Goal: Answer question/provide support: Share knowledge or assist other users

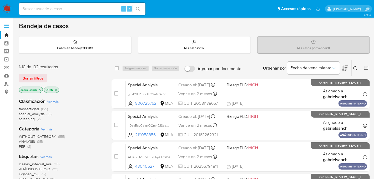
click at [68, 9] on input at bounding box center [82, 9] width 126 height 7
paste input "yokPnvfV3J6aQ7ExkuRqSeeM"
type input "yokPnvfV3J6aQ7ExkuRqSeeM"
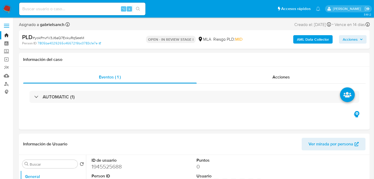
select select "10"
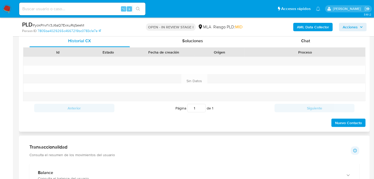
scroll to position [246, 0]
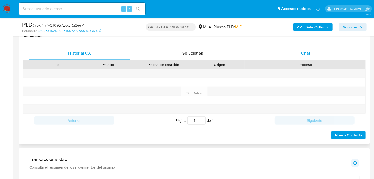
click at [309, 57] on div "Chat" at bounding box center [305, 53] width 100 height 13
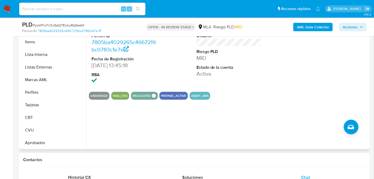
scroll to position [272, 0]
click at [52, 138] on button "Aprobadores" at bounding box center [51, 142] width 62 height 13
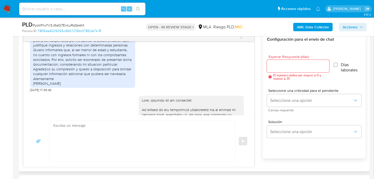
scroll to position [577, 0]
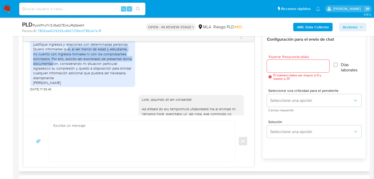
drag, startPoint x: 72, startPoint y: 62, endPoint x: 58, endPoint y: 75, distance: 19.2
click at [58, 75] on div "Estimado equipo de mercado pago He recibido un aviso en el que se indica que mi…" at bounding box center [82, 56] width 99 height 57
copy div "al ser menor de edad y estudiante, no cuento con ingresos formales ni con los c…"
click at [242, 38] on icon "menu-action" at bounding box center [241, 37] width 5 height 5
click at [201, 27] on li "Cerrar conversación" at bounding box center [206, 26] width 54 height 9
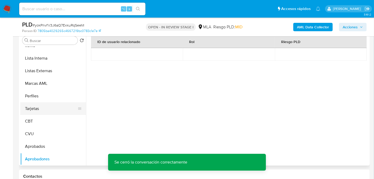
scroll to position [0, 0]
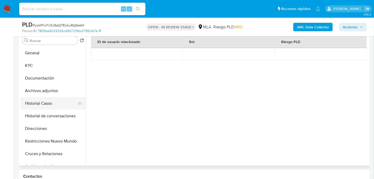
click at [42, 100] on button "Historial Casos" at bounding box center [51, 103] width 62 height 13
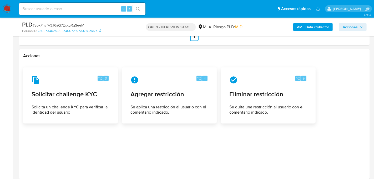
scroll to position [792, 0]
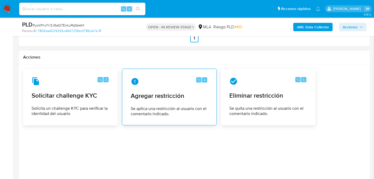
click at [165, 79] on div "⌥ 4" at bounding box center [169, 82] width 77 height 8
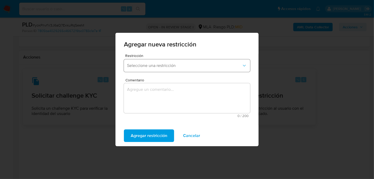
click at [169, 68] on span "Seleccione una restricción" at bounding box center [184, 65] width 115 height 5
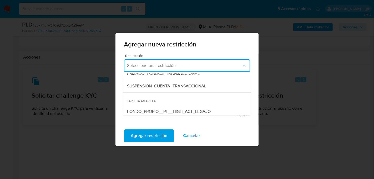
scroll to position [74, 0]
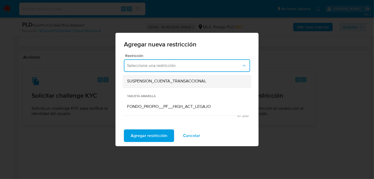
click at [169, 84] on span "SUSPENSION_CUENTA_TRANSACCIONAL" at bounding box center [166, 81] width 79 height 5
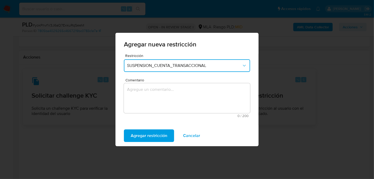
click at [168, 94] on textarea "Comentario" at bounding box center [187, 98] width 126 height 30
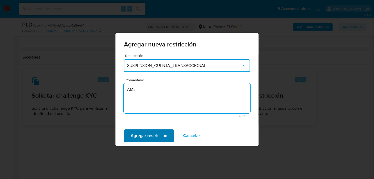
type textarea "AML"
click at [153, 139] on span "Agregar restricción" at bounding box center [149, 136] width 37 height 12
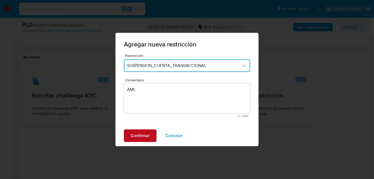
click at [149, 139] on span "Confirmar" at bounding box center [140, 136] width 19 height 12
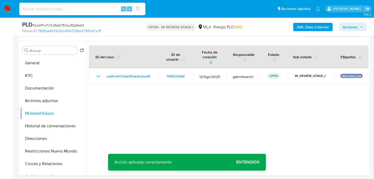
scroll to position [94, 0]
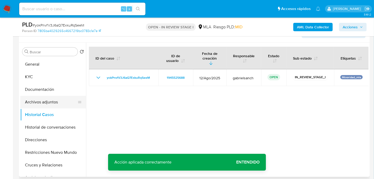
click at [46, 101] on button "Archivos adjuntos" at bounding box center [51, 102] width 62 height 13
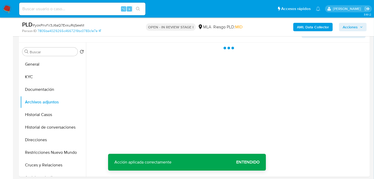
click at [296, 28] on button "AML Data Collector" at bounding box center [312, 27] width 39 height 8
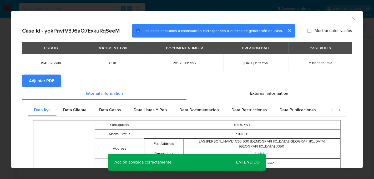
click at [40, 84] on span "Adjuntar PDF" at bounding box center [41, 81] width 25 height 12
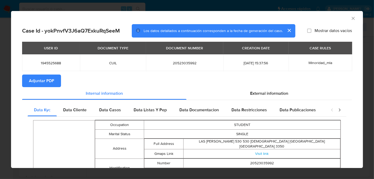
click at [355, 21] on div "AML Data Collector" at bounding box center [187, 17] width 352 height 13
click at [354, 20] on icon "Cerrar ventana" at bounding box center [353, 18] width 5 height 5
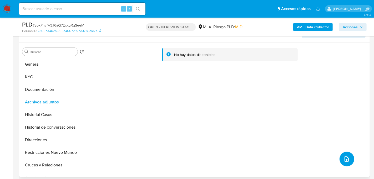
click at [349, 163] on button "upload-file" at bounding box center [347, 159] width 15 height 15
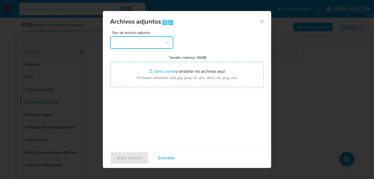
click at [136, 40] on button "button" at bounding box center [141, 42] width 63 height 13
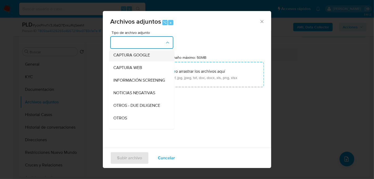
scroll to position [42, 0]
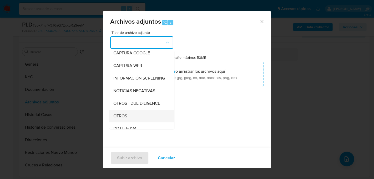
click at [133, 119] on div "OTROS" at bounding box center [140, 116] width 54 height 13
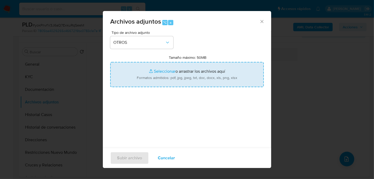
click at [178, 70] on input "Tamaño máximo: 50MB Seleccionar archivos" at bounding box center [187, 74] width 154 height 25
type input "C:\fakepath\Caselog yokPnvfV3J6aQ7ExkuRqSeeM_2025_08_18_20_06_59.docx"
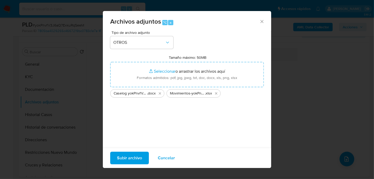
click at [134, 158] on span "Subir archivo" at bounding box center [129, 159] width 25 height 12
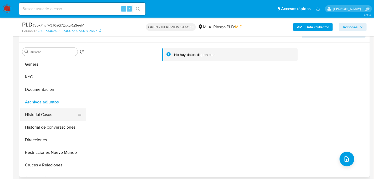
click at [30, 117] on button "Historial Casos" at bounding box center [51, 115] width 62 height 13
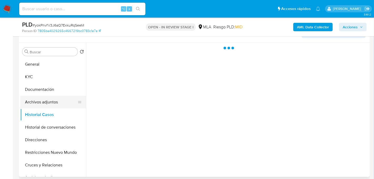
click at [40, 104] on button "Archivos adjuntos" at bounding box center [51, 102] width 62 height 13
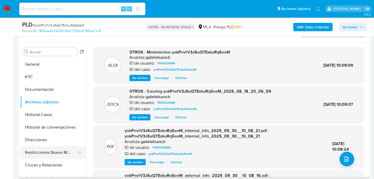
click at [28, 152] on button "Restricciones Nuevo Mundo" at bounding box center [51, 152] width 62 height 13
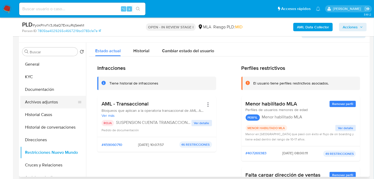
click at [43, 106] on button "Archivos adjuntos" at bounding box center [51, 102] width 62 height 13
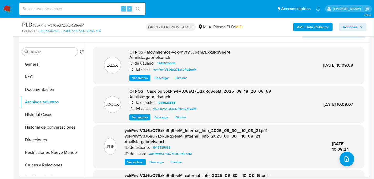
click at [349, 31] on span "Acciones" at bounding box center [350, 27] width 15 height 8
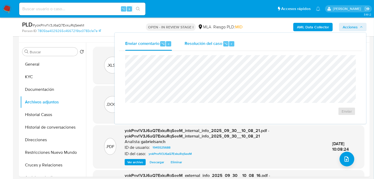
click at [218, 42] on span "Resolución del caso" at bounding box center [204, 44] width 38 height 6
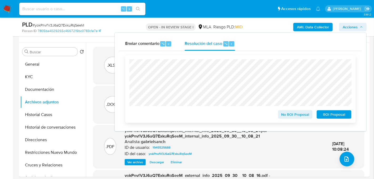
click at [320, 114] on span "ROI Proposal" at bounding box center [333, 114] width 27 height 7
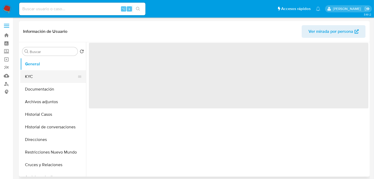
select select "10"
click at [43, 81] on button "KYC" at bounding box center [51, 76] width 62 height 13
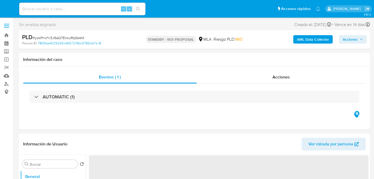
select select "10"
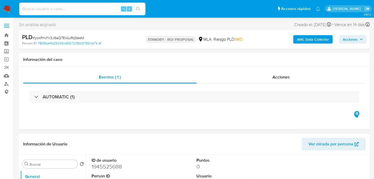
click at [58, 9] on input at bounding box center [82, 9] width 126 height 7
paste input "LEAhITSm9vCUxDpaMJZ6ib7v"
type input "LEAhITSm9vCUxDpaMJZ6ib7v"
click at [139, 10] on icon "search-icon" at bounding box center [138, 9] width 4 height 4
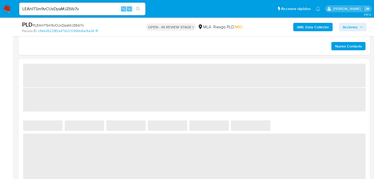
select select "10"
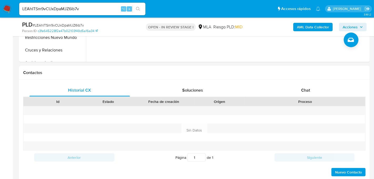
scroll to position [215, 0]
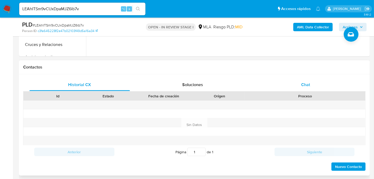
click at [294, 87] on div "Chat" at bounding box center [305, 85] width 100 height 13
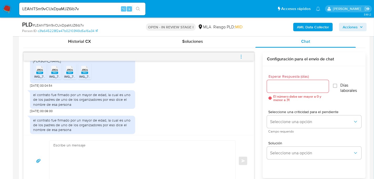
scroll to position [874, 0]
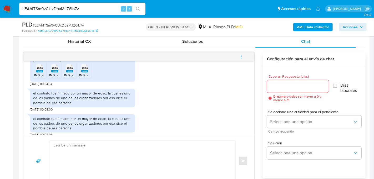
click at [64, 10] on input "LEAhITSm9vCUxDpaMJZ6ib7v" at bounding box center [82, 9] width 126 height 7
paste input "zjk6FREljnYVQLS6YG89EZVY"
type input "zjk6FREljnYVQLS6YG89EZVY"
click at [139, 7] on icon "search-icon" at bounding box center [138, 9] width 4 height 4
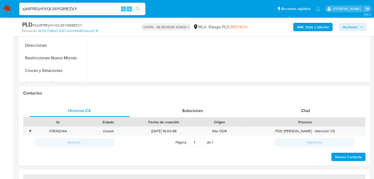
select select "10"
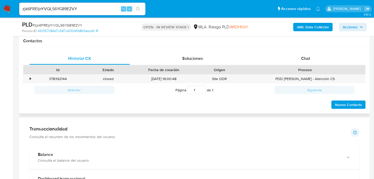
scroll to position [250, 0]
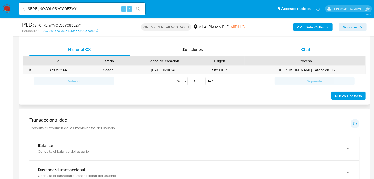
click at [279, 53] on div "Chat" at bounding box center [305, 49] width 100 height 13
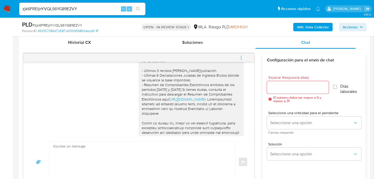
scroll to position [631, 0]
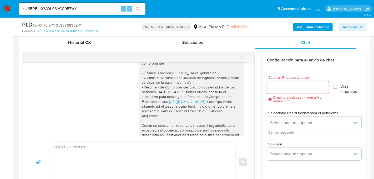
click at [53, 8] on input "zjk6FREljnYVQLS6YG89EZVY" at bounding box center [82, 9] width 126 height 7
paste input "VCl9kKKfKQmtbcyb162tpY46"
type input "VCl9kKKfKQmtbcyb162tpY46"
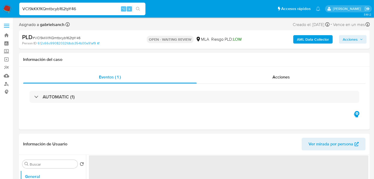
select select "10"
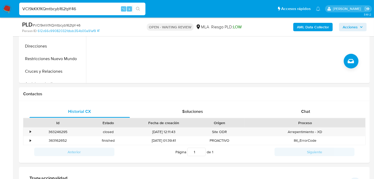
scroll to position [193, 0]
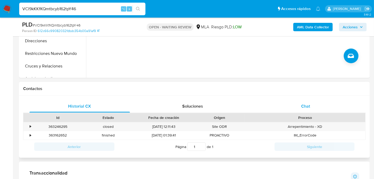
click at [300, 108] on div "Chat" at bounding box center [305, 106] width 100 height 13
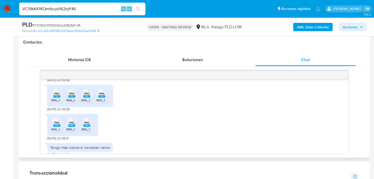
scroll to position [355, 0]
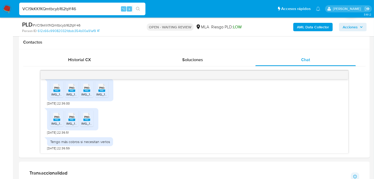
click at [63, 10] on input "VCl9kKKfKQmtbcyb162tpY46" at bounding box center [82, 9] width 126 height 7
paste input "oJ4p9QortKI2KtMXxgpCCj4e"
type input "oJ4p9QortKI2KtMXxgpCCj4e"
click at [137, 11] on icon "search-icon" at bounding box center [138, 9] width 4 height 4
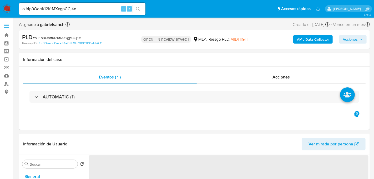
select select "10"
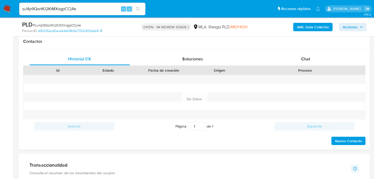
scroll to position [247, 0]
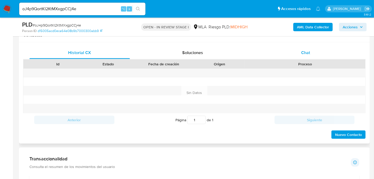
click at [291, 53] on div "Chat" at bounding box center [305, 53] width 100 height 13
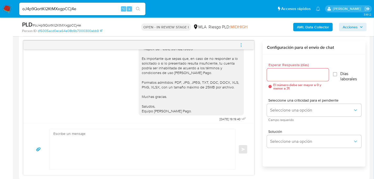
scroll to position [874, 0]
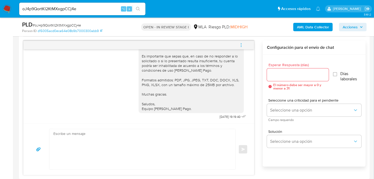
click at [246, 43] on button "menu-action" at bounding box center [240, 45] width 17 height 13
click at [168, 48] on li "Cerrar conversación" at bounding box center [168, 45] width 39 height 6
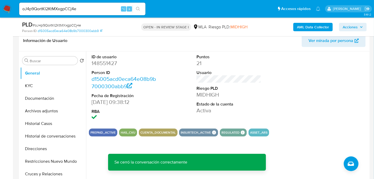
scroll to position [96, 0]
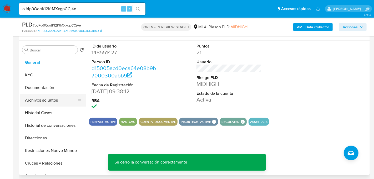
click at [44, 96] on button "Archivos adjuntos" at bounding box center [51, 100] width 62 height 13
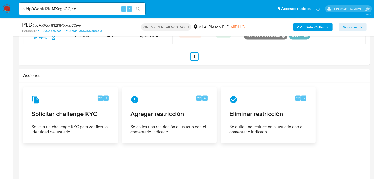
scroll to position [794, 0]
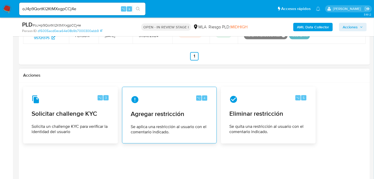
click at [159, 112] on span "Agregar restricción" at bounding box center [169, 114] width 77 height 8
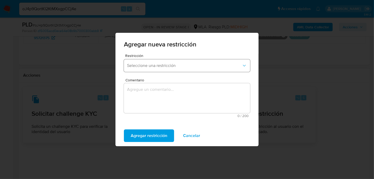
click at [193, 72] on button "Seleccione una restricción" at bounding box center [187, 65] width 126 height 13
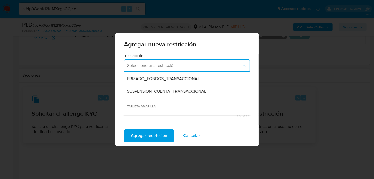
scroll to position [65, 0]
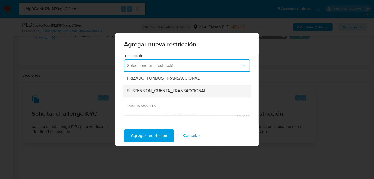
click at [196, 91] on span "SUSPENSION_CUENTA_TRANSACCIONAL" at bounding box center [166, 90] width 79 height 5
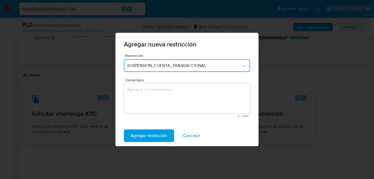
click at [191, 101] on textarea "Comentario" at bounding box center [187, 98] width 126 height 30
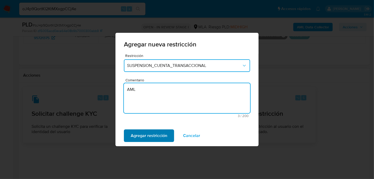
type textarea "AML"
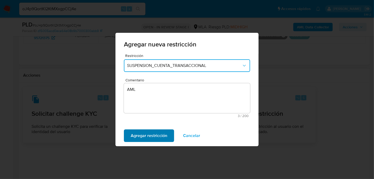
click at [154, 137] on span "Agregar restricción" at bounding box center [149, 136] width 37 height 12
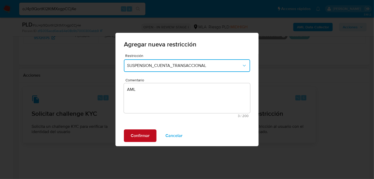
click at [147, 138] on span "Confirmar" at bounding box center [140, 136] width 19 height 12
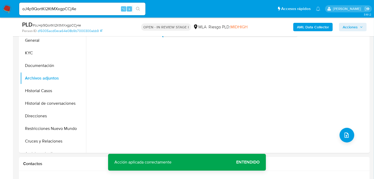
scroll to position [117, 0]
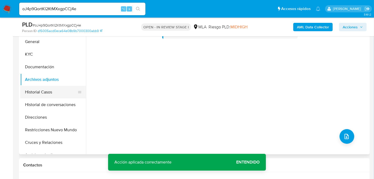
click at [42, 94] on button "Historial Casos" at bounding box center [51, 92] width 62 height 13
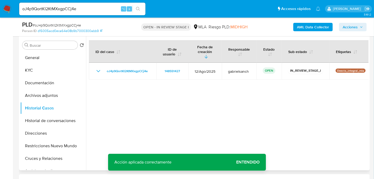
scroll to position [101, 0]
click at [38, 94] on button "Archivos adjuntos" at bounding box center [51, 95] width 62 height 13
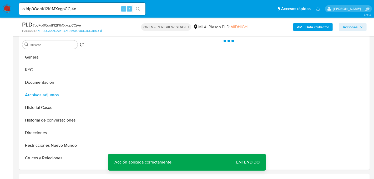
click at [308, 29] on b "AML Data Collector" at bounding box center [313, 27] width 32 height 8
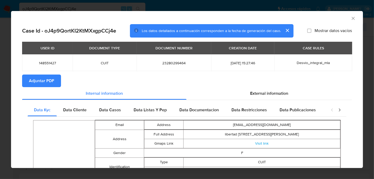
click at [41, 84] on span "Adjuntar PDF" at bounding box center [41, 81] width 25 height 12
click at [355, 19] on icon "Cerrar ventana" at bounding box center [353, 18] width 5 height 5
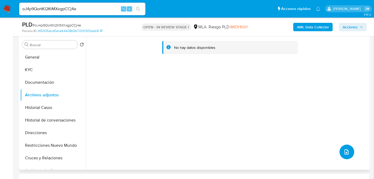
click at [347, 154] on span "upload-file" at bounding box center [346, 152] width 6 height 6
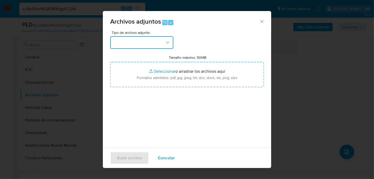
click at [132, 43] on button "button" at bounding box center [141, 42] width 63 height 13
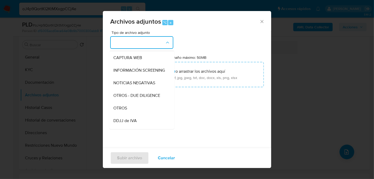
scroll to position [53, 0]
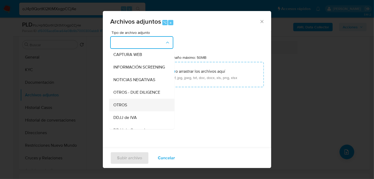
click at [133, 104] on div "OTROS" at bounding box center [140, 105] width 54 height 13
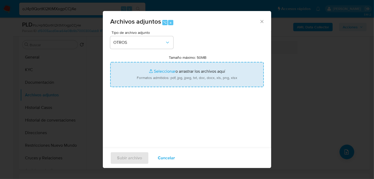
click at [166, 76] on input "Tamaño máximo: 50MB Seleccionar archivos" at bounding box center [187, 74] width 154 height 25
type input "C:\fakepath\Caselog oJ4p9QortKI2KtMXxgpCCj4e_2025_08_18_20_01_08.docx"
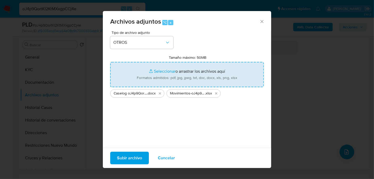
click at [128, 157] on span "Subir archivo" at bounding box center [129, 159] width 25 height 12
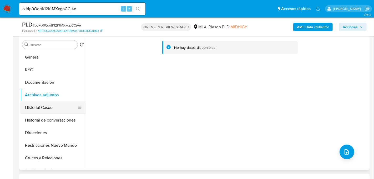
click at [37, 109] on button "Historial Casos" at bounding box center [51, 108] width 62 height 13
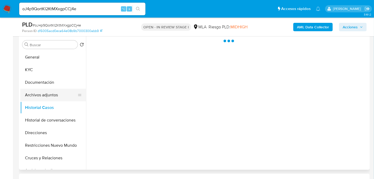
click at [39, 91] on button "Archivos adjuntos" at bounding box center [51, 95] width 62 height 13
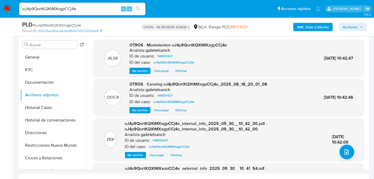
click at [349, 25] on span "Acciones" at bounding box center [350, 27] width 15 height 8
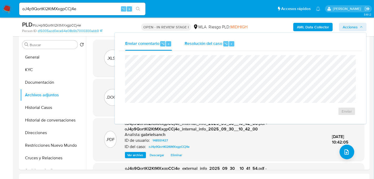
click at [197, 43] on span "Resolución del caso" at bounding box center [204, 44] width 38 height 6
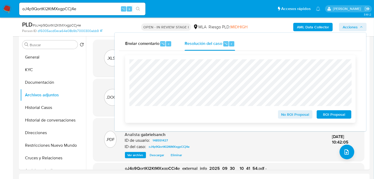
click at [330, 113] on span "ROI Proposal" at bounding box center [333, 114] width 27 height 7
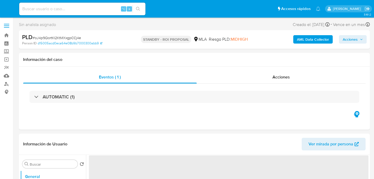
select select "10"
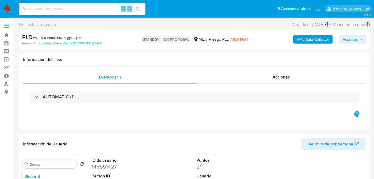
click at [71, 11] on input at bounding box center [82, 9] width 126 height 7
paste input "jnEhVvZJV51g6pzt5vMXAyvf"
type input "jnEhVvZJV51g6pzt5vMXAyvf"
click at [139, 11] on button "search-icon" at bounding box center [138, 8] width 11 height 7
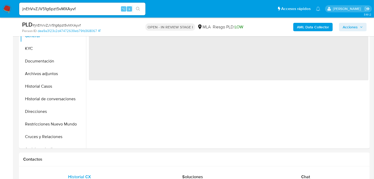
select select "10"
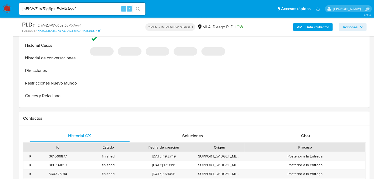
scroll to position [174, 0]
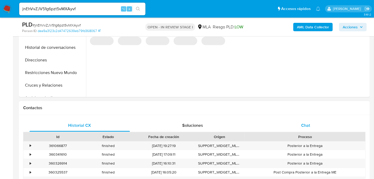
click at [317, 122] on div "Chat" at bounding box center [305, 125] width 100 height 13
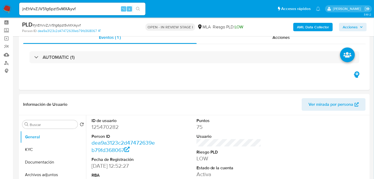
scroll to position [20, 0]
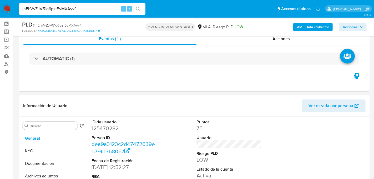
click at [73, 6] on input "jnEhVvZJV51g6pzt5vMXAyvf" at bounding box center [82, 9] width 126 height 7
paste input "zA6uurYjsghh9BfCmVQrwE2K"
type input "zA6uurYjsghh9BfCmVQrwE2K"
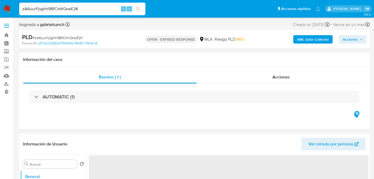
select select "10"
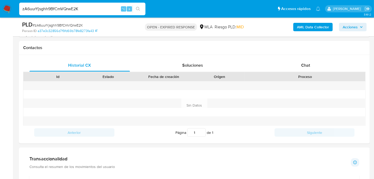
scroll to position [249, 0]
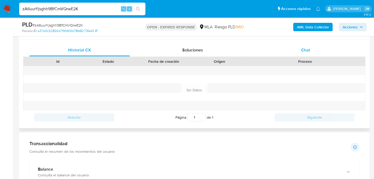
click at [319, 45] on div "Chat" at bounding box center [305, 50] width 100 height 13
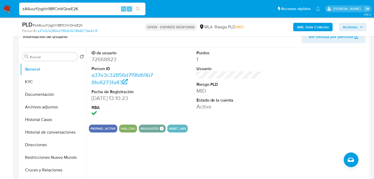
scroll to position [90, 0]
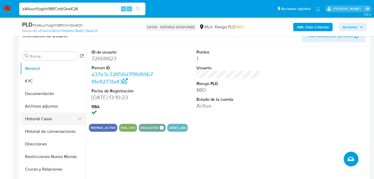
click at [51, 118] on button "Historial Casos" at bounding box center [51, 119] width 62 height 13
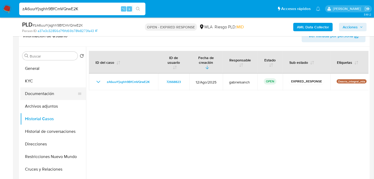
click at [38, 98] on button "Documentación" at bounding box center [51, 94] width 62 height 13
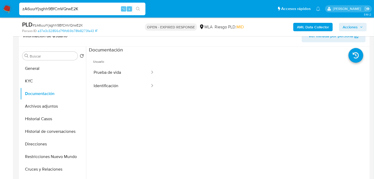
click at [69, 7] on input "zA6uurYjsghh9BfCmVQrwE2K" at bounding box center [82, 9] width 126 height 7
paste input "Xyb0Z2QnPz6qYqWgTORn1dpA"
type input "Xyb0Z2QnPz6qYqWgTORn1dpA"
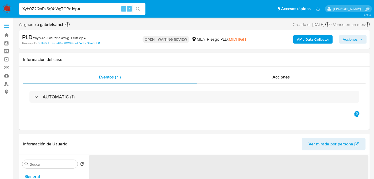
select select "10"
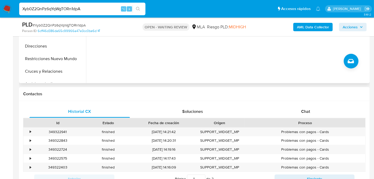
scroll to position [202, 0]
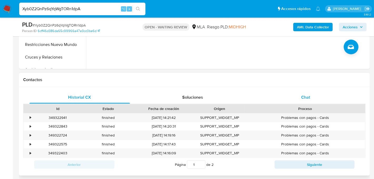
click at [274, 93] on div "Chat" at bounding box center [305, 97] width 100 height 13
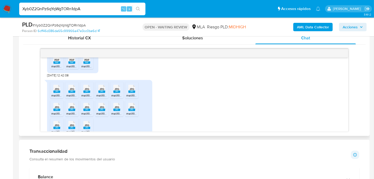
scroll to position [362, 0]
click at [70, 8] on input "Xyb0Z2QnPz6qYqWgTORn1dpA" at bounding box center [82, 9] width 126 height 7
paste input "2ruOZxMpsqceFUvE1T1ZVPfx"
type input "2ruOZxMpsqceFUvE1T1ZVPfx"
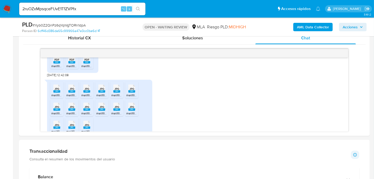
click at [139, 7] on icon "search-icon" at bounding box center [138, 9] width 4 height 4
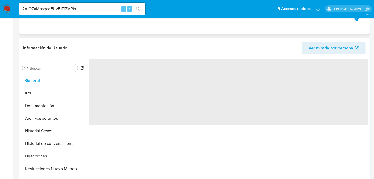
select select "10"
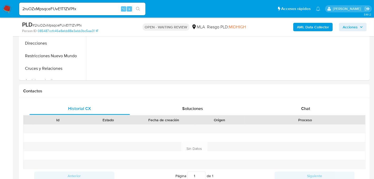
scroll to position [201, 0]
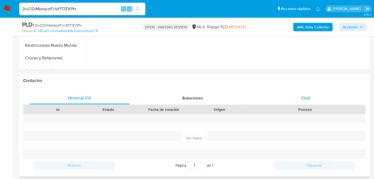
click at [280, 93] on div "Chat" at bounding box center [305, 98] width 100 height 13
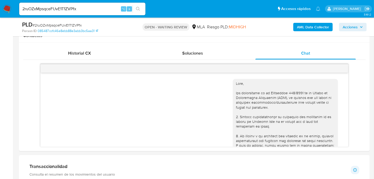
scroll to position [542, 0]
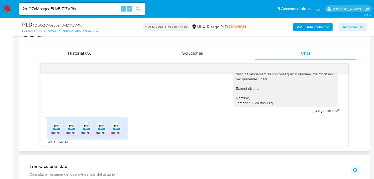
click at [61, 129] on div "PNG PNG" at bounding box center [56, 126] width 11 height 10
click at [76, 129] on div "PNG PNG" at bounding box center [71, 126] width 11 height 10
click at [86, 126] on span "PNG" at bounding box center [86, 126] width 5 height 3
click at [101, 131] on span "melifile960503157635496680.png" at bounding box center [120, 133] width 49 height 4
click at [123, 127] on li "PNG PNG melifile6540522669240739612.png" at bounding box center [116, 128] width 13 height 16
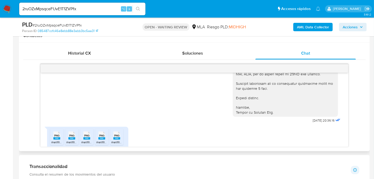
scroll to position [525, 0]
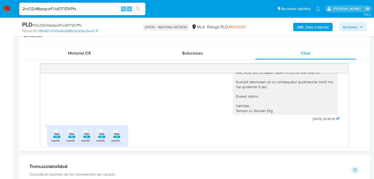
click at [62, 12] on div "2ruOZxMpsqceFUvE1T1ZVPfx ⌥ s" at bounding box center [82, 9] width 126 height 13
click at [61, 11] on input "2ruOZxMpsqceFUvE1T1ZVPfx" at bounding box center [82, 9] width 126 height 7
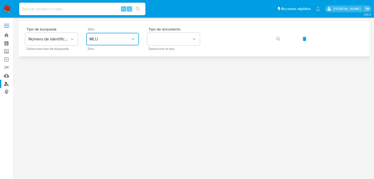
click at [126, 34] on button "MLU" at bounding box center [112, 39] width 53 height 13
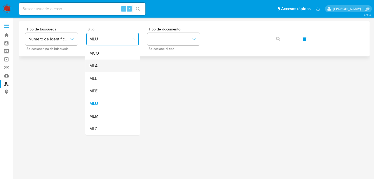
click at [114, 65] on div "MLA" at bounding box center [110, 66] width 43 height 13
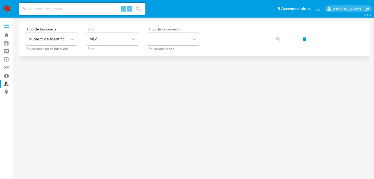
click at [165, 46] on div "Tipo de documento Seleccione el tipo" at bounding box center [173, 38] width 53 height 23
click at [164, 43] on button "identificationType" at bounding box center [173, 39] width 53 height 13
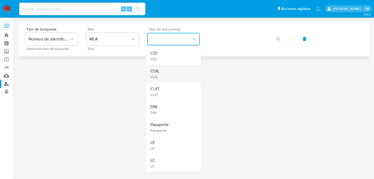
click at [164, 69] on div "CUIL CUIL" at bounding box center [171, 74] width 43 height 18
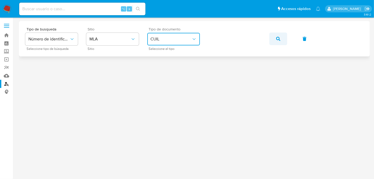
click at [281, 36] on button "button" at bounding box center [278, 39] width 18 height 13
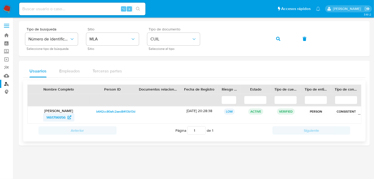
click at [60, 116] on span "1461796956" at bounding box center [55, 117] width 19 height 8
click at [5, 10] on img at bounding box center [7, 8] width 9 height 9
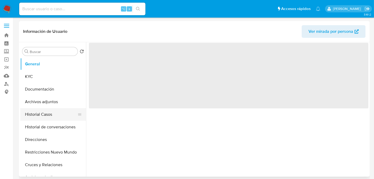
select select "10"
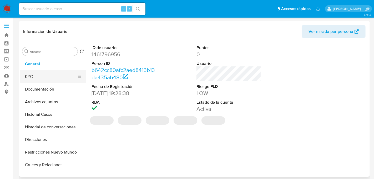
click at [57, 74] on button "KYC" at bounding box center [51, 76] width 62 height 13
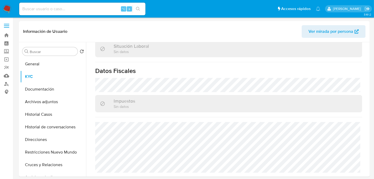
scroll to position [281, 0]
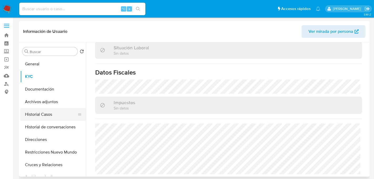
click at [40, 117] on button "Historial Casos" at bounding box center [51, 114] width 62 height 13
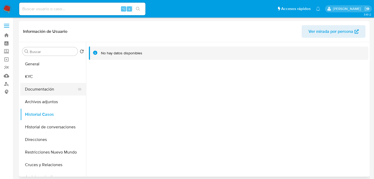
click at [37, 93] on button "Documentación" at bounding box center [51, 89] width 62 height 13
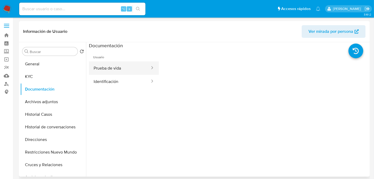
click at [134, 72] on button "Prueba de vida" at bounding box center [120, 68] width 62 height 13
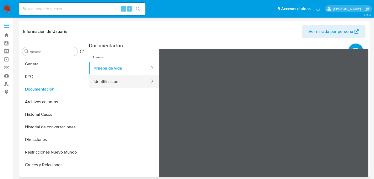
click at [129, 82] on button "Identificación" at bounding box center [120, 81] width 62 height 13
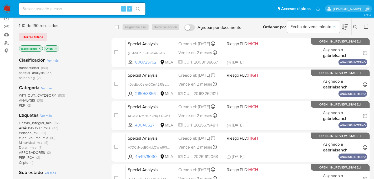
scroll to position [42, 0]
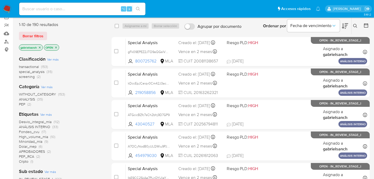
click at [358, 27] on button at bounding box center [356, 26] width 9 height 6
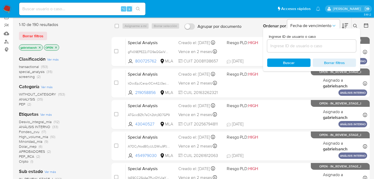
click at [303, 47] on input at bounding box center [311, 46] width 89 height 7
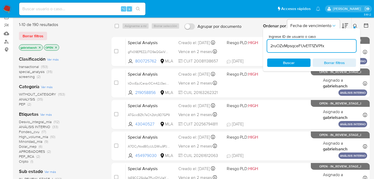
type input "2ruOZxMpsqceFUvE1T1ZVPfx"
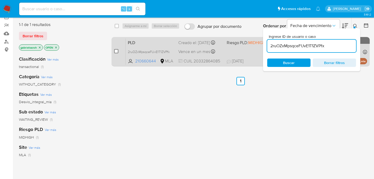
click at [115, 50] on input "checkbox" at bounding box center [116, 51] width 4 height 4
checkbox input "true"
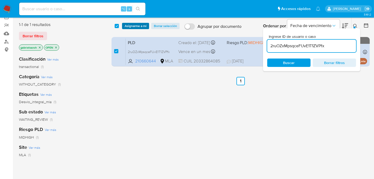
click at [146, 26] on span "Asignarme a mí" at bounding box center [136, 25] width 22 height 5
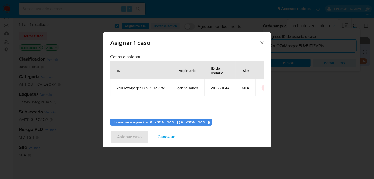
scroll to position [27, 0]
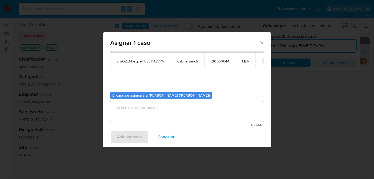
click at [129, 108] on textarea "assign-modal" at bounding box center [187, 111] width 154 height 21
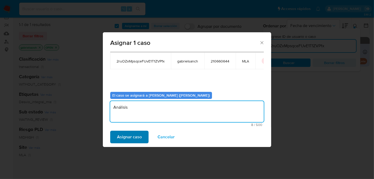
type textarea "Análisis"
click at [120, 138] on span "Asignar caso" at bounding box center [129, 138] width 25 height 12
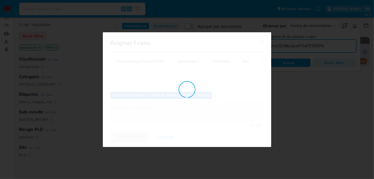
checkbox input "false"
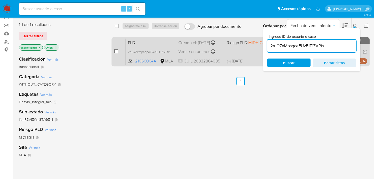
click at [118, 51] on input "checkbox" at bounding box center [116, 51] width 4 height 4
checkbox input "true"
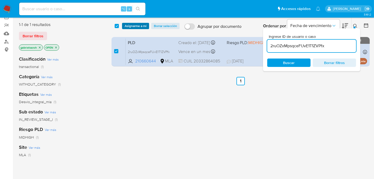
click at [137, 23] on span "Asignarme a mí" at bounding box center [136, 25] width 22 height 5
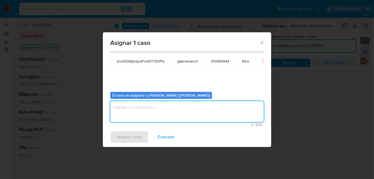
click at [163, 106] on textarea "assign-modal" at bounding box center [187, 111] width 154 height 21
type textarea "Análisis"
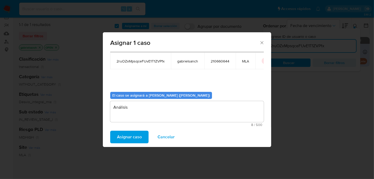
click at [124, 141] on span "Asignar caso" at bounding box center [129, 138] width 25 height 12
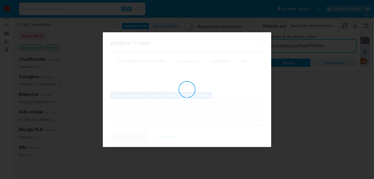
checkbox input "false"
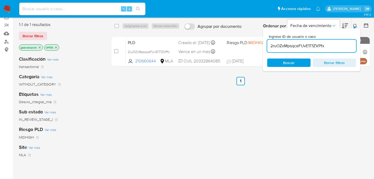
click at [288, 44] on input "2ruOZxMpsqceFUvE1T1ZVPfx" at bounding box center [311, 46] width 89 height 7
paste input "wFpbhHpF33AVsOTLo9ZghlRC"
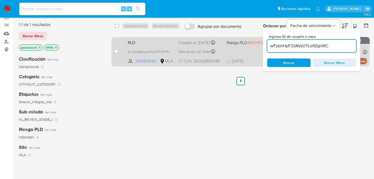
type input "wFpbhHpF33AVsOTLo9ZghlRC"
click at [117, 52] on input "checkbox" at bounding box center [116, 51] width 4 height 4
checkbox input "true"
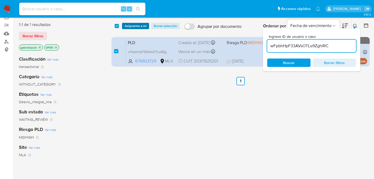
click at [128, 26] on span "Asignarme a mí" at bounding box center [136, 25] width 22 height 5
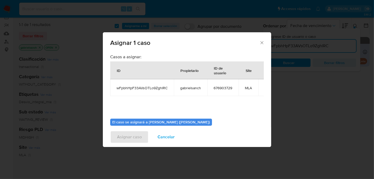
scroll to position [27, 0]
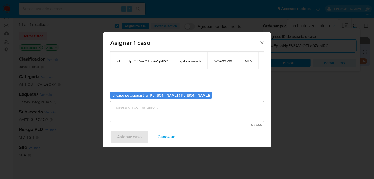
click at [131, 132] on div "Asignar caso Cancelar" at bounding box center [187, 137] width 168 height 20
click at [134, 115] on textarea "assign-modal" at bounding box center [187, 111] width 154 height 21
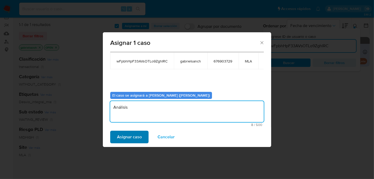
type textarea "Análisis"
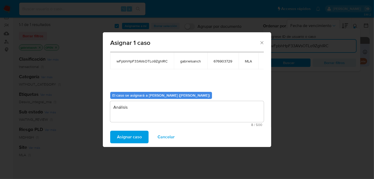
click at [122, 136] on span "Asignar caso" at bounding box center [129, 138] width 25 height 12
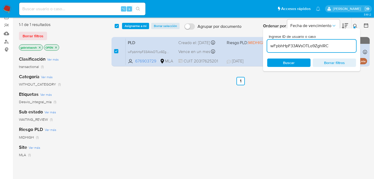
click at [133, 24] on span "Asignarme a mí" at bounding box center [136, 25] width 22 height 5
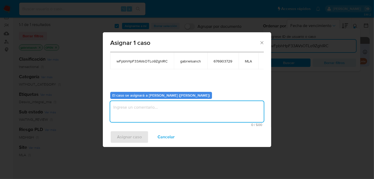
click at [134, 101] on textarea "assign-modal" at bounding box center [187, 111] width 154 height 21
type textarea "Análisis"
click at [122, 141] on span "Asignar caso" at bounding box center [129, 138] width 25 height 12
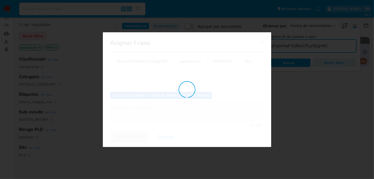
checkbox input "false"
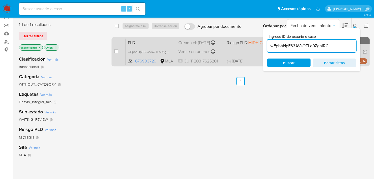
click at [116, 53] on div "case-item-checkbox" at bounding box center [116, 51] width 4 height 5
click at [117, 52] on input "checkbox" at bounding box center [116, 51] width 4 height 4
checkbox input "true"
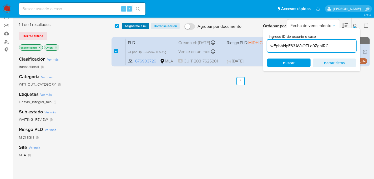
click at [132, 26] on span "Asignarme a mí" at bounding box center [136, 25] width 22 height 5
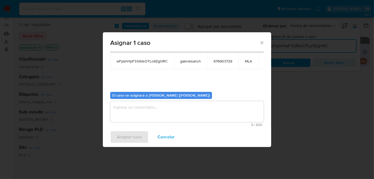
click at [126, 122] on div "0 / 500 500 caracteres restantes" at bounding box center [187, 114] width 154 height 26
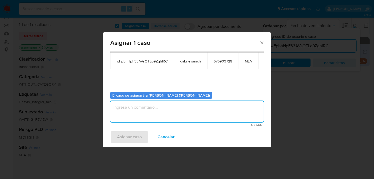
click at [128, 114] on textarea "assign-modal" at bounding box center [187, 111] width 154 height 21
type textarea "Análisis"
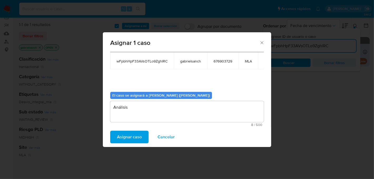
click at [125, 139] on span "Asignar caso" at bounding box center [129, 138] width 25 height 12
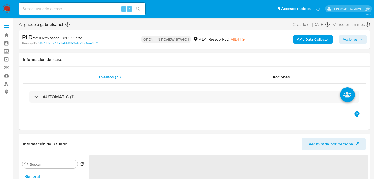
select select "10"
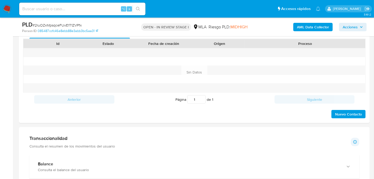
scroll to position [236, 0]
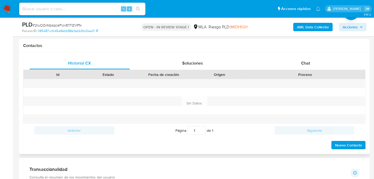
click at [302, 72] on div "Proceso" at bounding box center [304, 74] width 113 height 5
click at [300, 63] on div "Chat" at bounding box center [305, 63] width 100 height 13
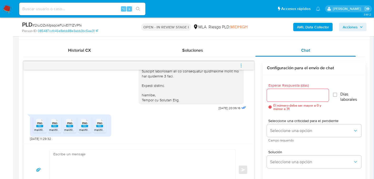
scroll to position [256, 0]
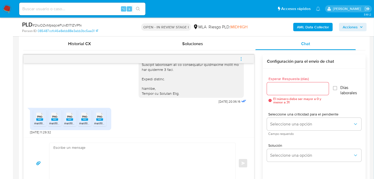
click at [65, 159] on textarea at bounding box center [140, 163] width 175 height 41
paste textarea "Hola, ¡Muchas gracias por tu respuesta! Confirmamos la recepción de la document…"
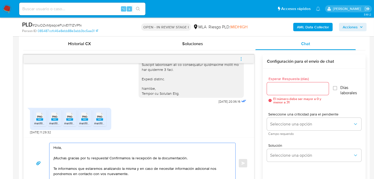
scroll to position [268, 0]
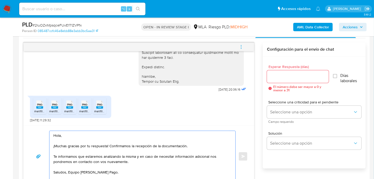
type textarea "Hola, ¡Muchas gracias por tu respuesta! Confirmamos la recepción de la document…"
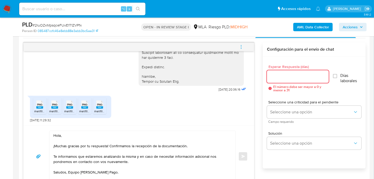
click at [275, 78] on input "Esperar Respuesta (días)" at bounding box center [298, 76] width 62 height 7
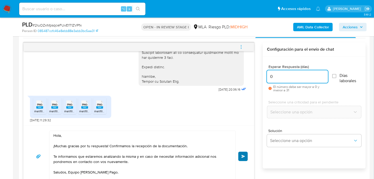
type input "0"
click at [246, 153] on button "Enviar" at bounding box center [242, 156] width 9 height 9
click at [247, 44] on button "menu-action" at bounding box center [240, 47] width 17 height 13
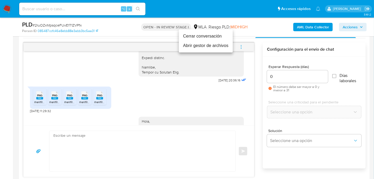
scroll to position [605, 0]
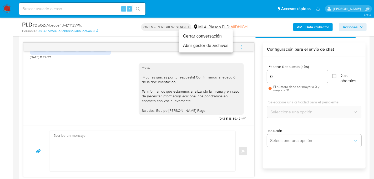
click at [206, 39] on li "Cerrar conversación" at bounding box center [206, 36] width 54 height 9
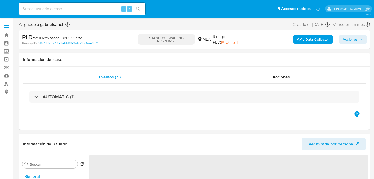
select select "10"
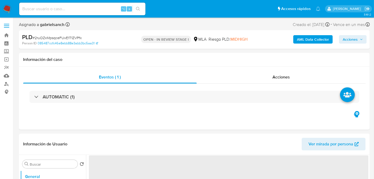
select select "10"
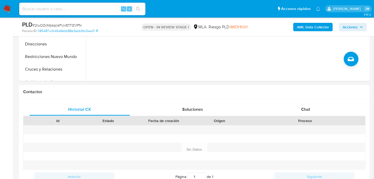
scroll to position [194, 0]
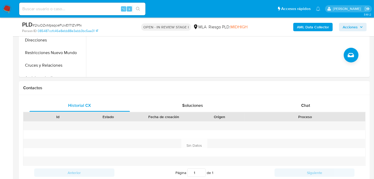
click at [296, 124] on div at bounding box center [305, 126] width 121 height 9
click at [296, 116] on div "Proceso" at bounding box center [304, 116] width 113 height 5
click at [296, 109] on div "Chat" at bounding box center [305, 105] width 100 height 13
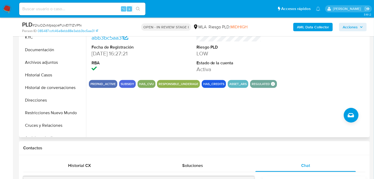
scroll to position [127, 0]
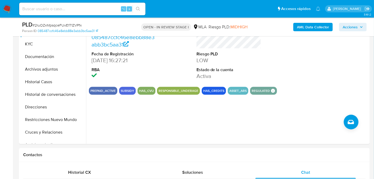
click at [43, 81] on button "Historial Casos" at bounding box center [51, 82] width 62 height 13
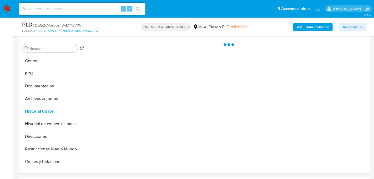
scroll to position [95, 0]
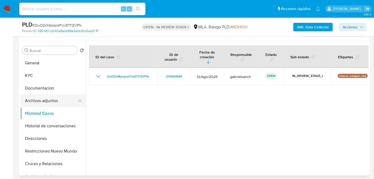
click at [40, 98] on button "Archivos adjuntos" at bounding box center [51, 101] width 62 height 13
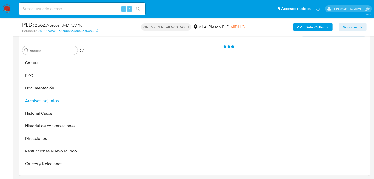
click at [321, 27] on b "AML Data Collector" at bounding box center [313, 27] width 32 height 8
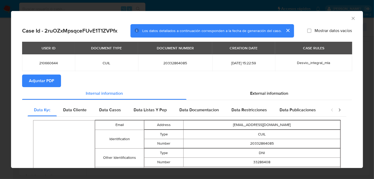
click at [39, 82] on span "Adjuntar PDF" at bounding box center [41, 81] width 25 height 12
click at [353, 17] on icon "Cerrar ventana" at bounding box center [353, 18] width 5 height 5
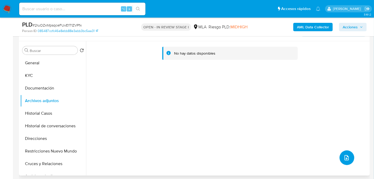
click at [343, 155] on span "upload-file" at bounding box center [346, 158] width 6 height 6
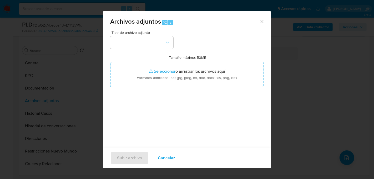
click at [138, 49] on div "Tipo de archivo adjunto Tamaño máximo: 50MB Seleccionar archivos Seleccionar o …" at bounding box center [187, 93] width 154 height 124
click at [137, 44] on button "button" at bounding box center [141, 42] width 63 height 13
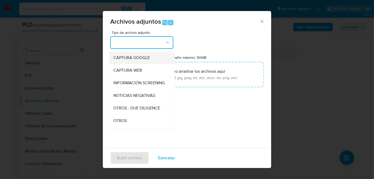
scroll to position [37, 0]
click at [126, 120] on span "OTROS" at bounding box center [120, 120] width 14 height 5
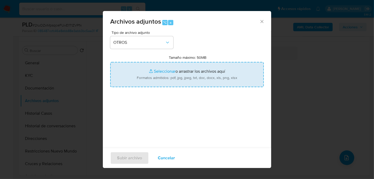
click at [158, 87] on input "Tamaño máximo: 50MB Seleccionar archivos" at bounding box center [187, 74] width 154 height 25
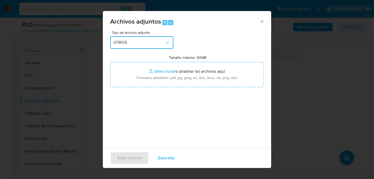
click at [145, 39] on button "OTROS" at bounding box center [141, 42] width 63 height 13
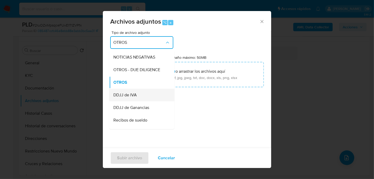
scroll to position [79, 0]
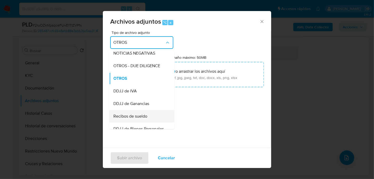
click at [135, 114] on span "Recibos de sueldo" at bounding box center [130, 116] width 34 height 5
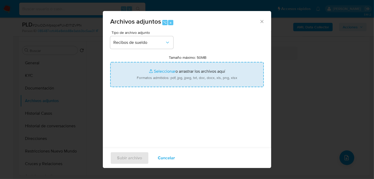
click at [210, 70] on input "Tamaño máximo: 50MB Seleccionar archivos" at bounding box center [187, 74] width 154 height 25
type input "C:\fakepath\Recibos de sueldo.pdf"
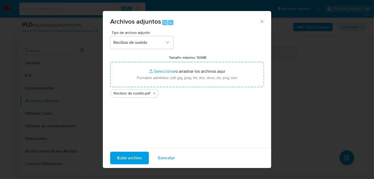
click at [126, 157] on span "Subir archivo" at bounding box center [129, 159] width 25 height 12
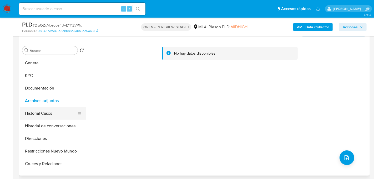
click at [29, 112] on button "Historial Casos" at bounding box center [51, 113] width 62 height 13
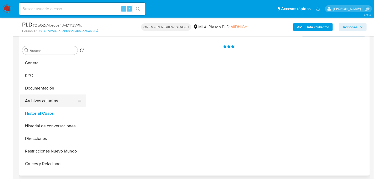
click at [29, 103] on button "Archivos adjuntos" at bounding box center [51, 101] width 62 height 13
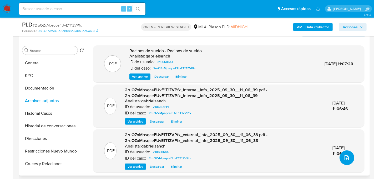
click at [345, 160] on icon "upload-file" at bounding box center [346, 158] width 6 height 6
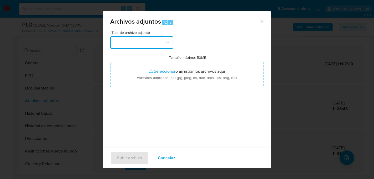
click at [124, 38] on button "button" at bounding box center [141, 42] width 63 height 13
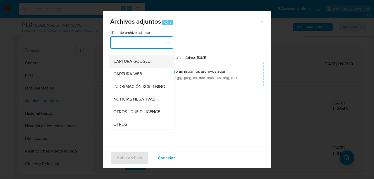
scroll to position [36, 0]
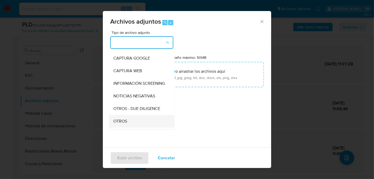
click at [125, 119] on span "OTROS" at bounding box center [120, 121] width 14 height 5
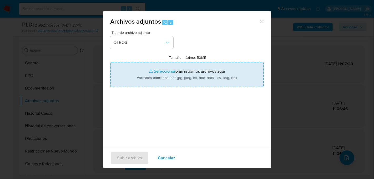
click at [157, 77] on input "Tamaño máximo: 50MB Seleccionar archivos" at bounding box center [187, 74] width 154 height 25
type input "C:\fakepath\Caselog 2ruOZxMpsqceFUvE1T1ZVPfx_2025_08_18_21_53_38.docx"
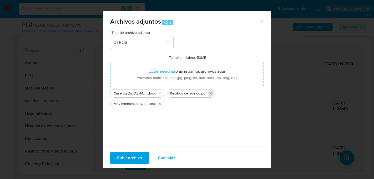
click at [209, 95] on icon "Eliminar Recibos de sueldo.pdf" at bounding box center [211, 94] width 4 height 4
click at [129, 160] on span "Subir archivo" at bounding box center [129, 159] width 25 height 12
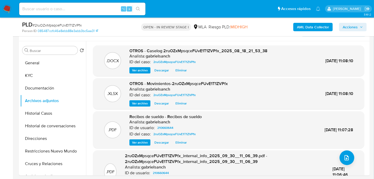
click at [342, 23] on button "Acciones" at bounding box center [353, 27] width 28 height 8
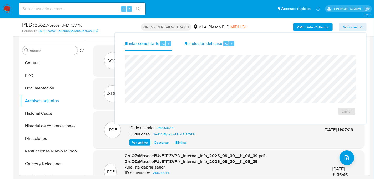
click at [225, 40] on div "Resolución del caso ⌥ r" at bounding box center [210, 44] width 50 height 14
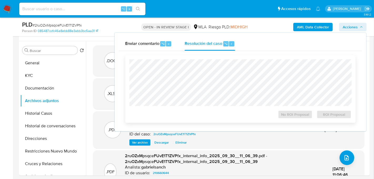
click at [219, 63] on div "No ROI Proposal ROI Proposal" at bounding box center [240, 89] width 230 height 68
click at [300, 113] on span "No ROI Proposal" at bounding box center [295, 114] width 27 height 7
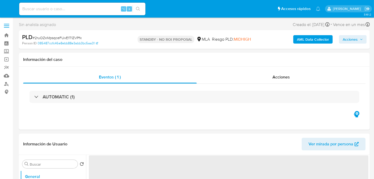
select select "10"
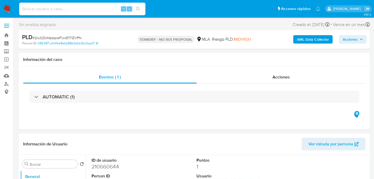
click at [77, 7] on input at bounding box center [82, 9] width 126 height 7
paste input "wFpbhHpF33AVsOTLo9ZghlRC"
type input "wFpbhHpF33AVsOTLo9ZghlRC"
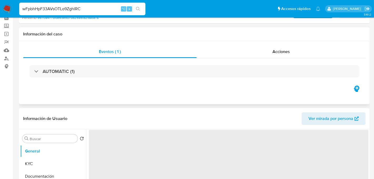
select select "10"
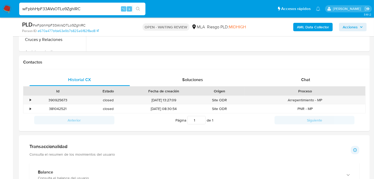
scroll to position [229, 0]
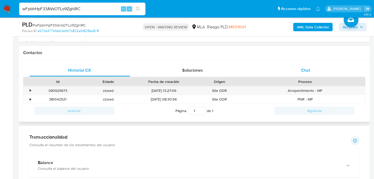
click at [277, 69] on div "Chat" at bounding box center [305, 70] width 100 height 13
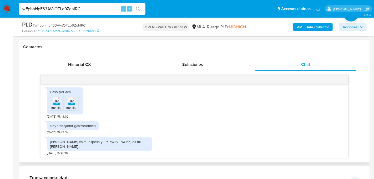
scroll to position [236, 0]
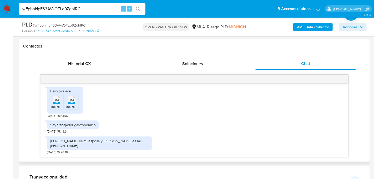
click at [55, 103] on rect at bounding box center [56, 103] width 7 height 2
click at [71, 103] on rect at bounding box center [71, 103] width 7 height 2
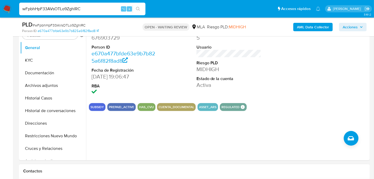
scroll to position [110, 0]
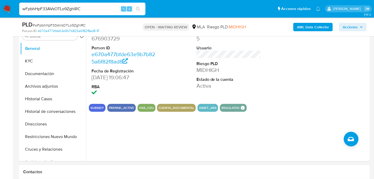
click at [27, 101] on button "Historial Casos" at bounding box center [53, 99] width 66 height 13
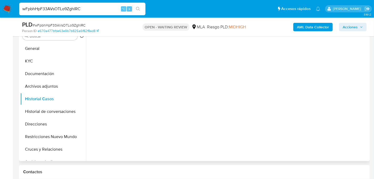
scroll to position [109, 0]
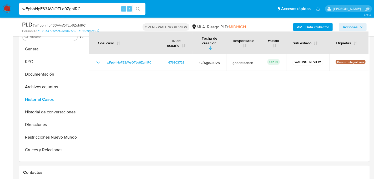
click at [76, 6] on input "wFpbhHpF33AVsOTLo9ZghlRC" at bounding box center [82, 9] width 126 height 7
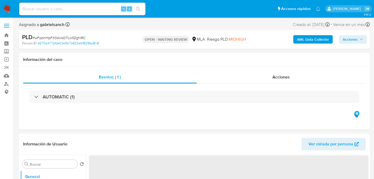
select select "10"
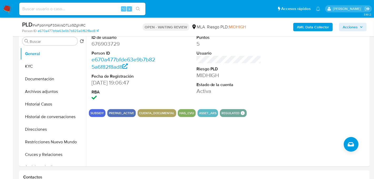
scroll to position [106, 0]
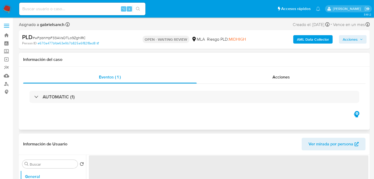
select select "10"
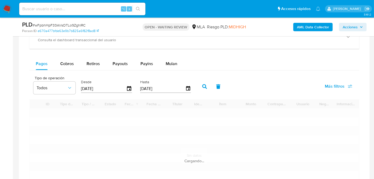
scroll to position [383, 0]
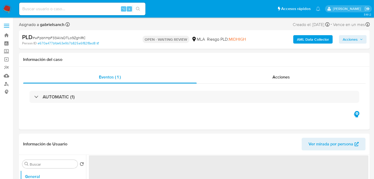
select select "10"
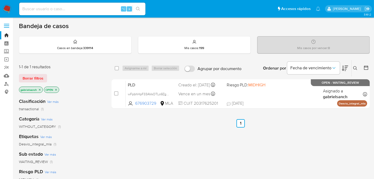
scroll to position [11, 0]
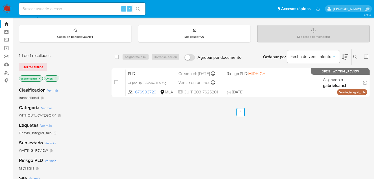
click at [355, 54] on button at bounding box center [356, 57] width 9 height 6
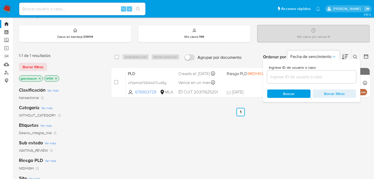
click at [314, 78] on input at bounding box center [311, 77] width 89 height 7
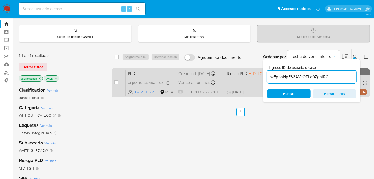
type input "wFpbhHpF33AVsOTLo9ZghlRC"
click at [118, 83] on span at bounding box center [116, 82] width 4 height 4
click at [117, 82] on input "checkbox" at bounding box center [116, 82] width 4 height 4
checkbox input "true"
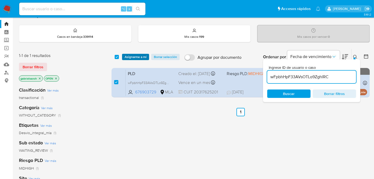
click at [130, 56] on span "Asignarme a mí" at bounding box center [136, 56] width 22 height 5
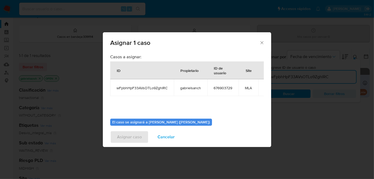
scroll to position [27, 0]
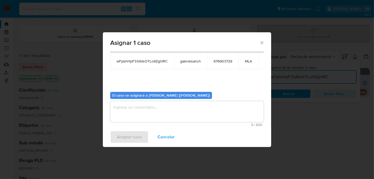
click at [142, 108] on textarea "assign-modal" at bounding box center [187, 111] width 154 height 21
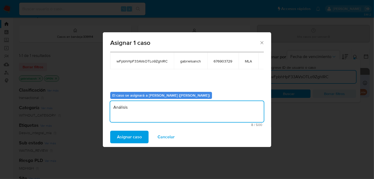
type textarea "Análisis"
click at [134, 145] on div "Asignar caso Cancelar" at bounding box center [187, 137] width 168 height 20
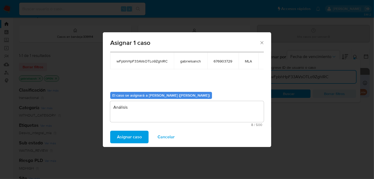
click at [133, 141] on span "Asignar caso" at bounding box center [129, 138] width 25 height 12
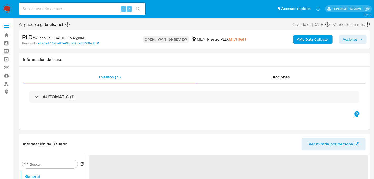
select select "10"
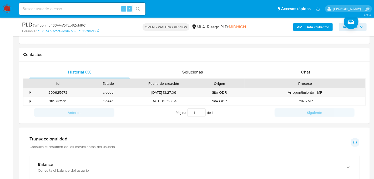
scroll to position [229, 0]
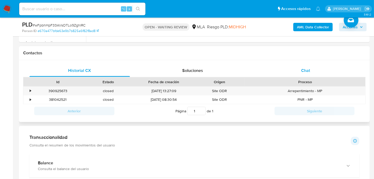
click at [276, 74] on div "Chat" at bounding box center [305, 70] width 100 height 13
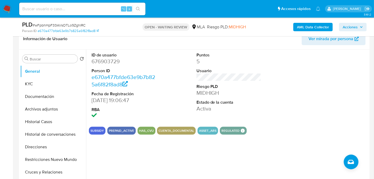
scroll to position [88, 0]
